Goal: Task Accomplishment & Management: Use online tool/utility

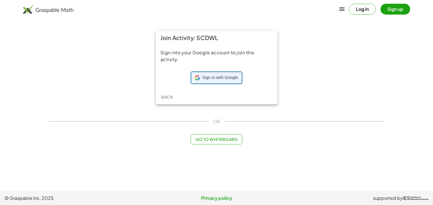
click at [230, 80] on span "Sign in with Google" at bounding box center [221, 78] width 36 height 6
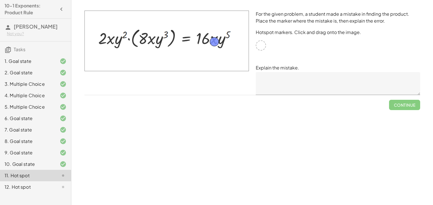
drag, startPoint x: 260, startPoint y: 45, endPoint x: 214, endPoint y: 42, distance: 46.4
click at [273, 89] on textarea at bounding box center [338, 83] width 165 height 23
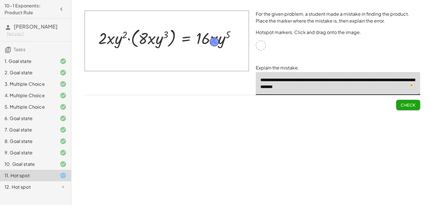
type textarea "**********"
click at [403, 103] on span "Check" at bounding box center [408, 104] width 15 height 5
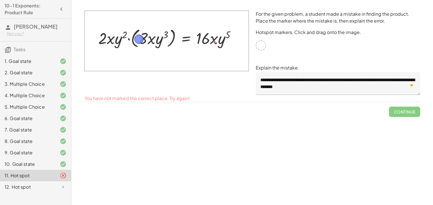
drag, startPoint x: 214, startPoint y: 43, endPoint x: 135, endPoint y: 41, distance: 79.7
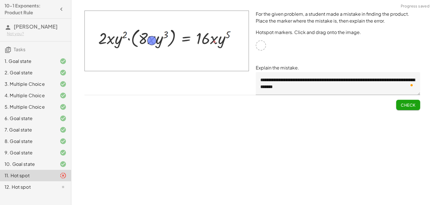
drag, startPoint x: 135, startPoint y: 41, endPoint x: 151, endPoint y: 42, distance: 16.9
drag, startPoint x: 150, startPoint y: 41, endPoint x: 153, endPoint y: 55, distance: 13.4
drag, startPoint x: 153, startPoint y: 55, endPoint x: 183, endPoint y: 41, distance: 33.1
click at [407, 109] on button "Check" at bounding box center [409, 105] width 24 height 10
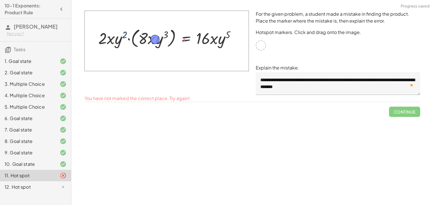
drag, startPoint x: 184, startPoint y: 40, endPoint x: 151, endPoint y: 40, distance: 33.4
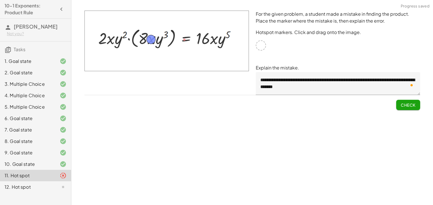
click at [407, 103] on span "Check" at bounding box center [408, 104] width 15 height 5
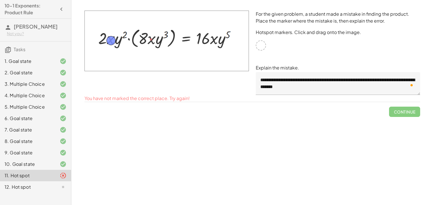
drag, startPoint x: 151, startPoint y: 40, endPoint x: 111, endPoint y: 41, distance: 40.0
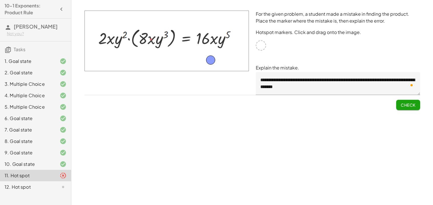
drag, startPoint x: 113, startPoint y: 42, endPoint x: 210, endPoint y: 61, distance: 99.1
drag, startPoint x: 211, startPoint y: 62, endPoint x: 206, endPoint y: 56, distance: 7.7
drag, startPoint x: 206, startPoint y: 56, endPoint x: 223, endPoint y: 35, distance: 27.3
click at [405, 105] on span "Check" at bounding box center [408, 104] width 15 height 5
click at [405, 105] on span "Continue" at bounding box center [405, 104] width 22 height 5
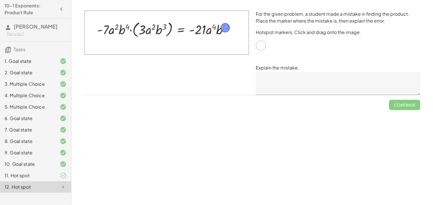
drag, startPoint x: 264, startPoint y: 46, endPoint x: 229, endPoint y: 29, distance: 38.5
click at [279, 81] on textarea at bounding box center [338, 83] width 165 height 23
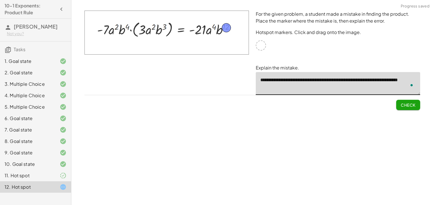
click at [301, 87] on textarea "**********" at bounding box center [338, 83] width 165 height 23
type textarea "**********"
click at [406, 103] on span "Check" at bounding box center [408, 104] width 15 height 5
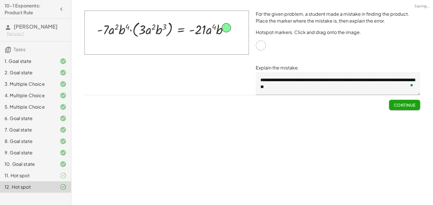
click at [406, 103] on span "Continue" at bounding box center [405, 104] width 22 height 5
